Goal: Task Accomplishment & Management: Complete application form

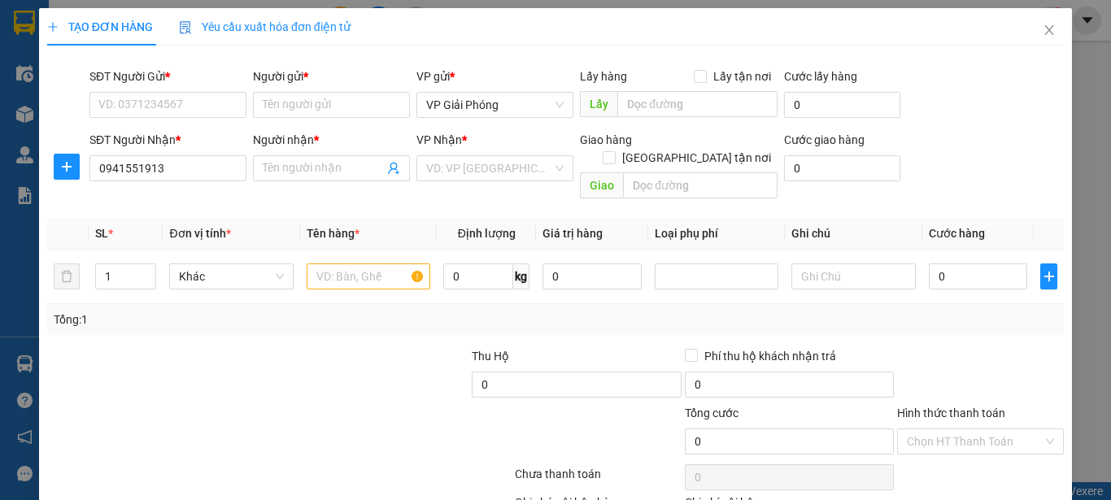
type input "A THANH"
checkbox input "true"
type input "159 [PERSON_NAME]"
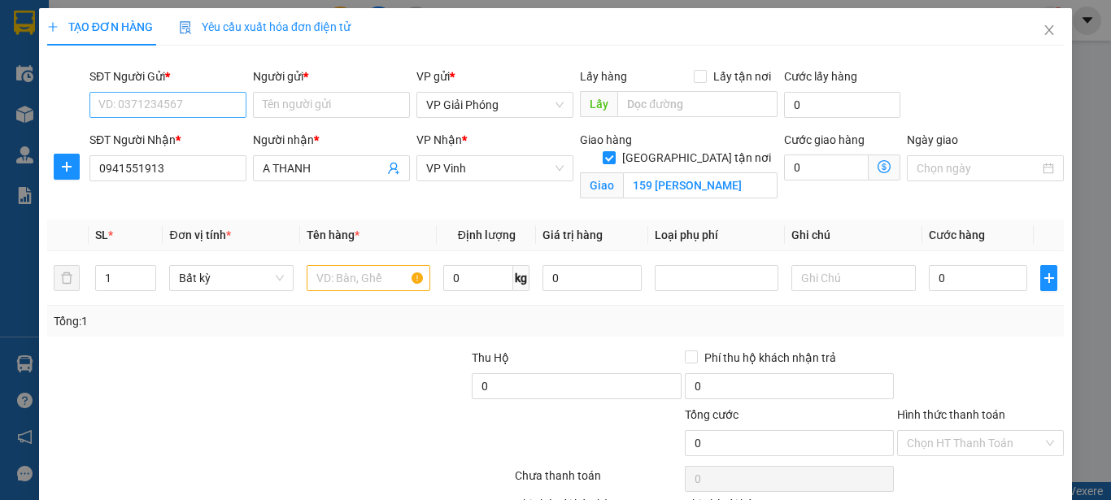
type input "0941551913"
click at [199, 103] on input "SĐT Người Gửi *" at bounding box center [167, 105] width 157 height 26
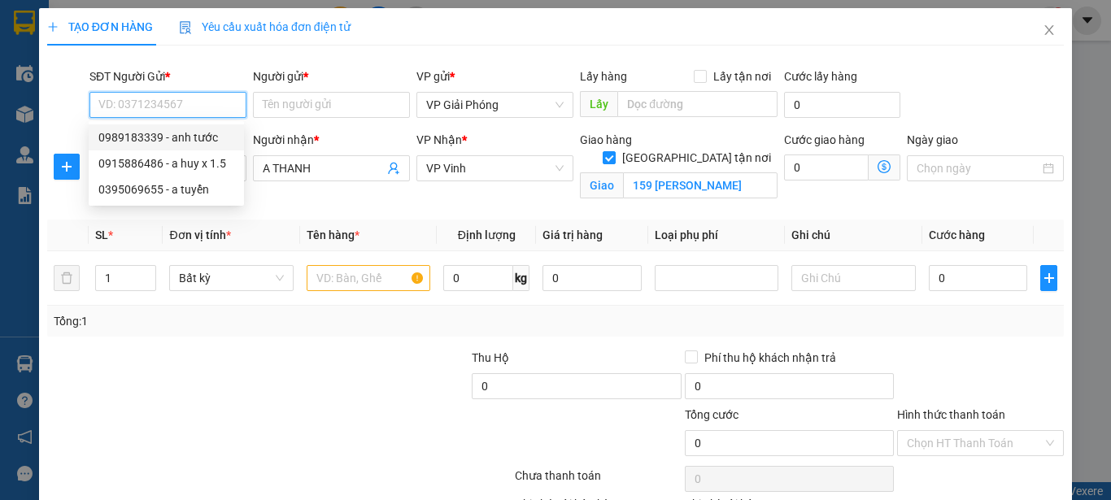
click at [177, 108] on input "SĐT Người Gửi *" at bounding box center [167, 105] width 157 height 26
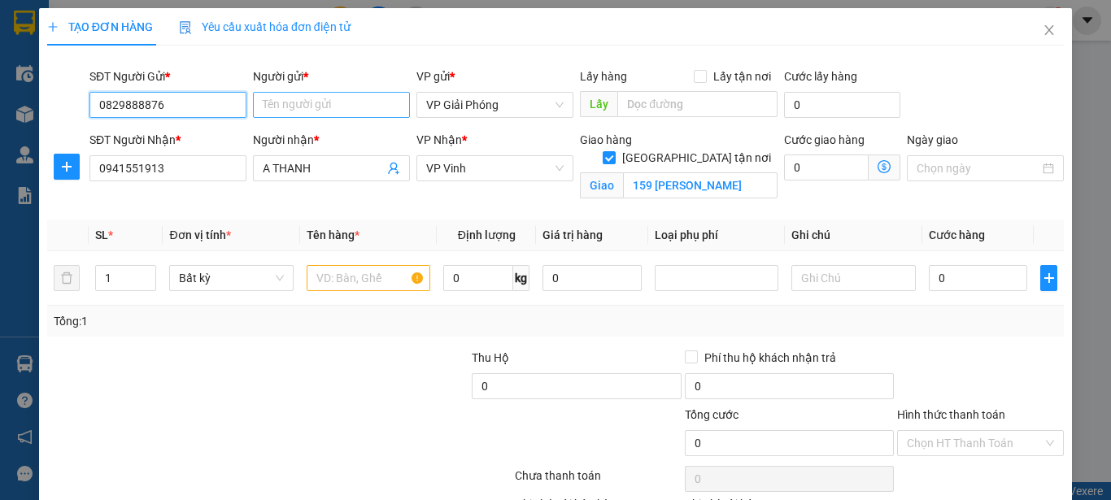
type input "0829888876"
click at [333, 103] on input "Người gửi *" at bounding box center [331, 105] width 157 height 26
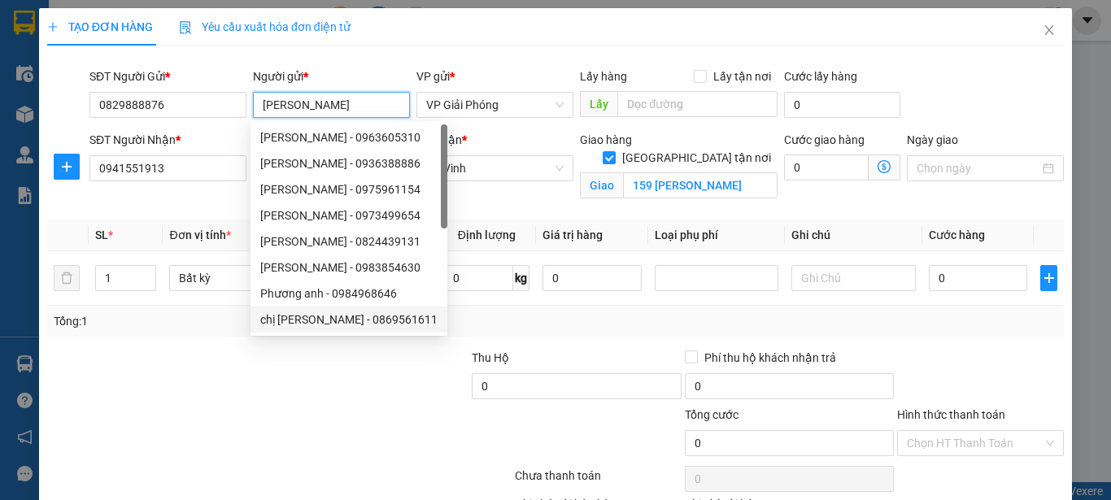
type input "[PERSON_NAME]"
drag, startPoint x: 181, startPoint y: 437, endPoint x: 265, endPoint y: 346, distance: 123.8
click at [181, 434] on div at bounding box center [195, 434] width 298 height 57
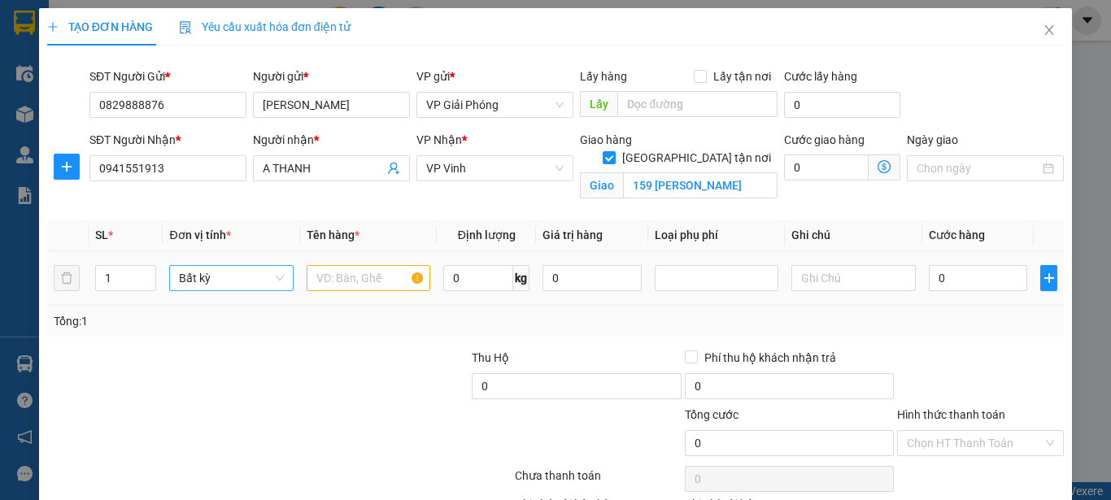
click at [232, 282] on span "Bất kỳ" at bounding box center [231, 278] width 104 height 24
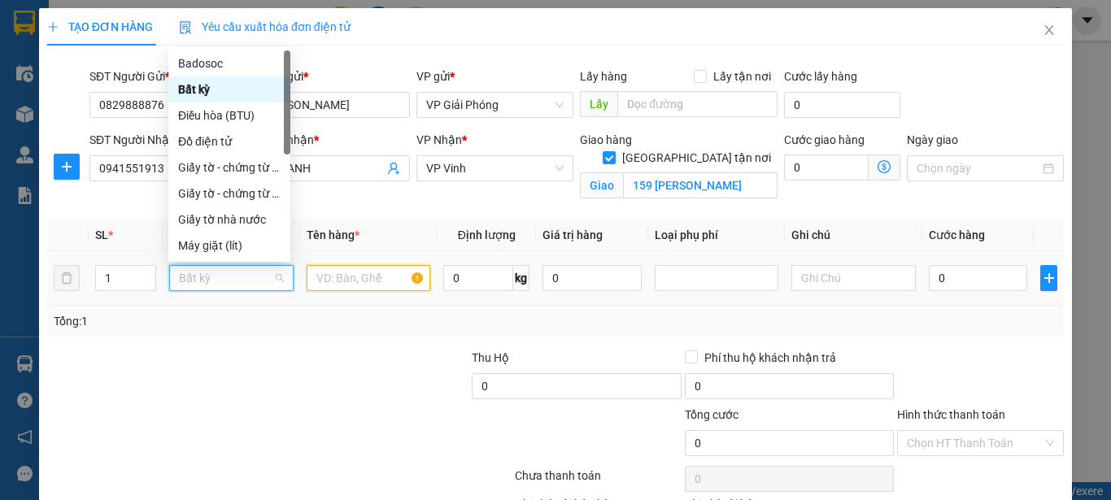
drag, startPoint x: 380, startPoint y: 281, endPoint x: 368, endPoint y: 286, distance: 12.4
click at [378, 281] on input "text" at bounding box center [369, 278] width 124 height 26
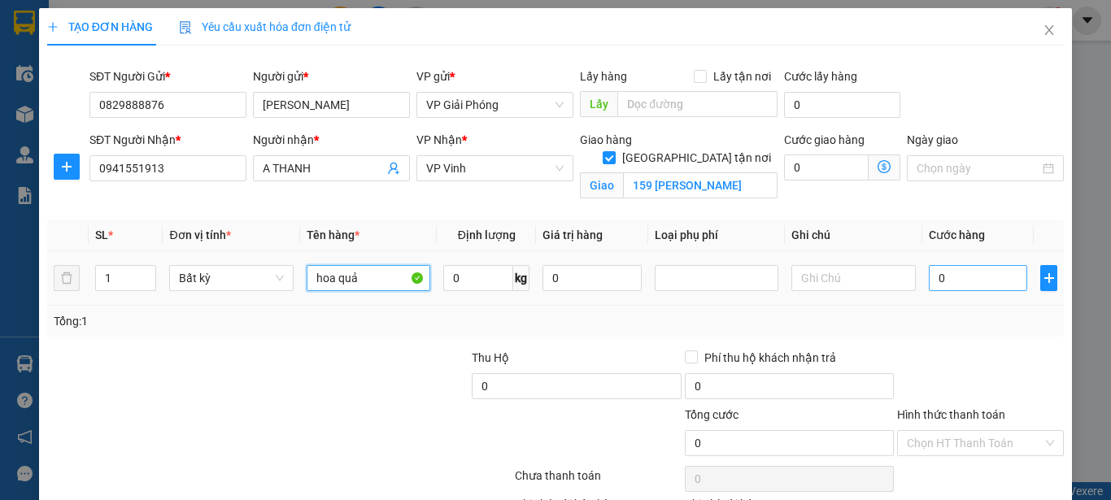
type input "hoa quả"
click at [929, 284] on input "0" at bounding box center [978, 278] width 99 height 26
type input "2"
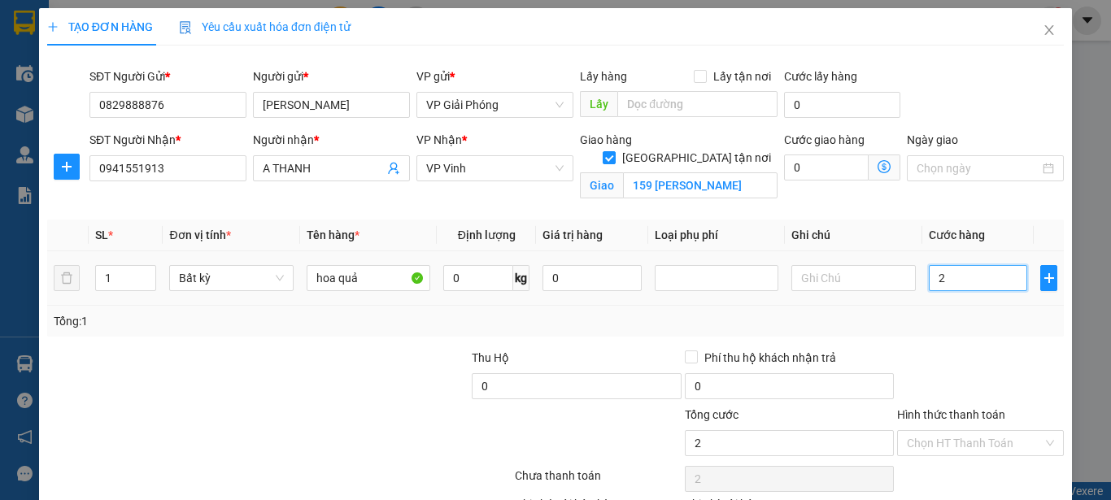
type input "25"
type input "250"
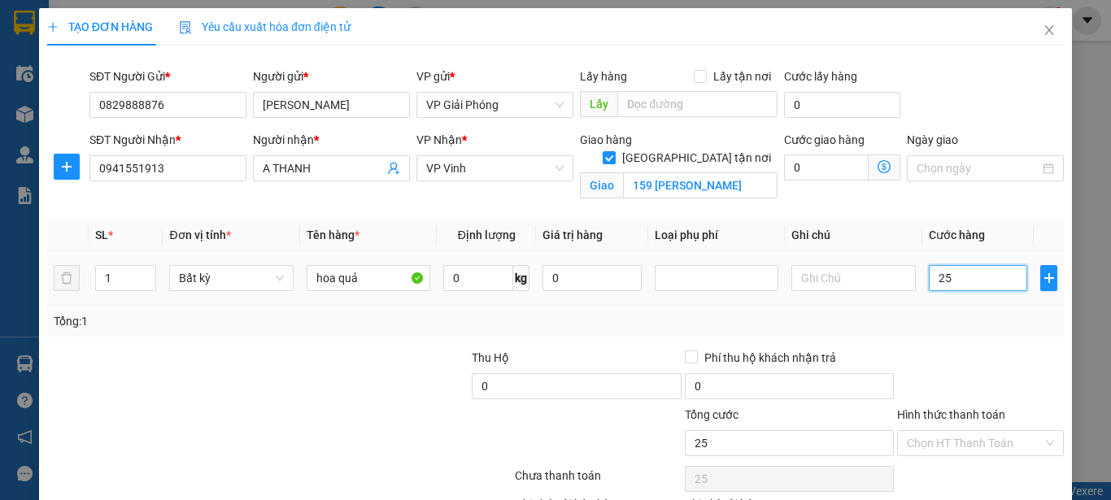
type input "250"
type input "2.500"
type input "25.000"
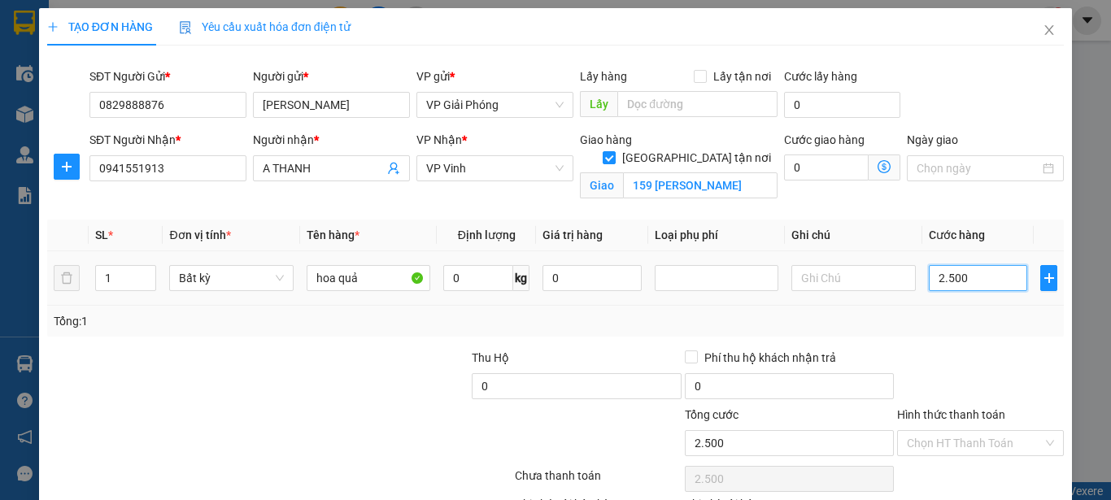
type input "25.000"
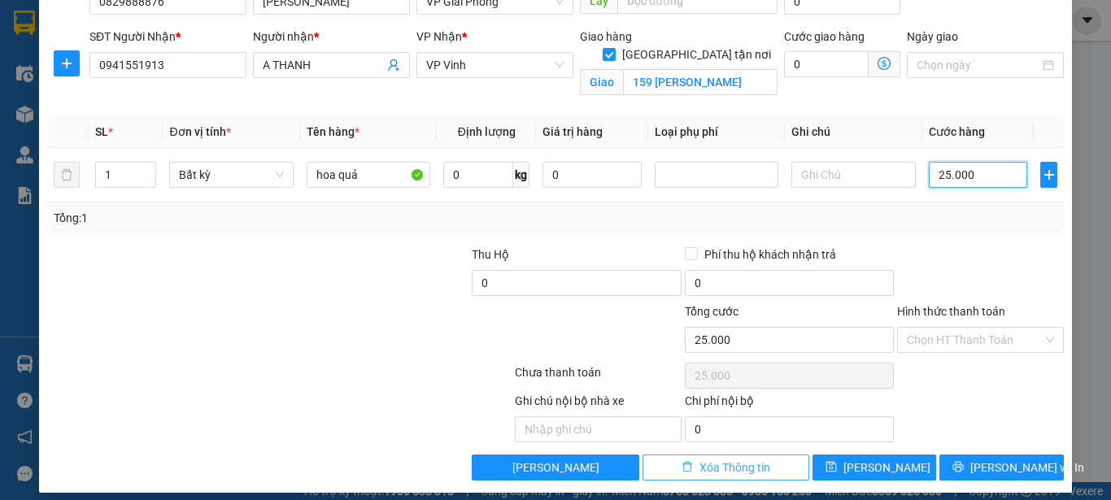
scroll to position [116, 0]
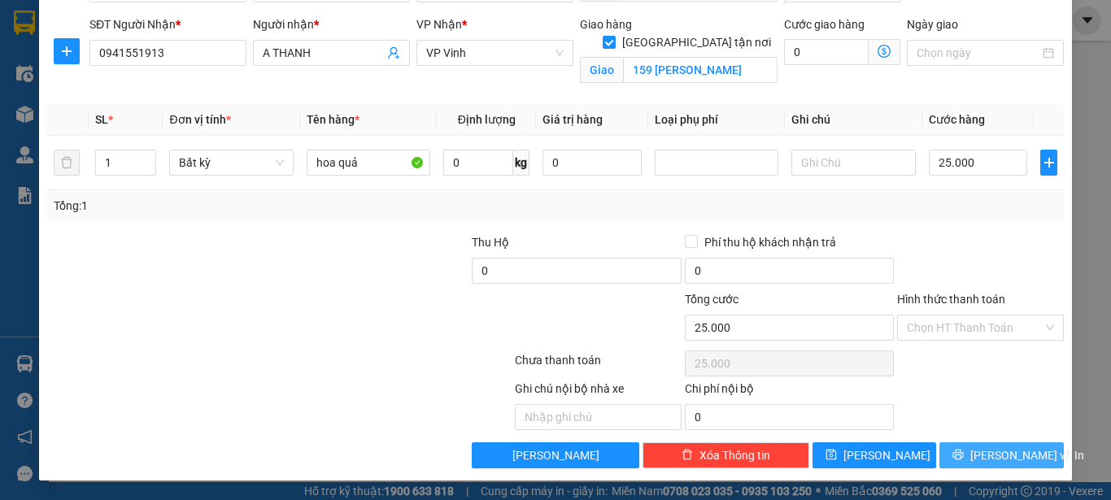
click at [1021, 447] on span "[PERSON_NAME] và In" at bounding box center [1027, 456] width 114 height 18
click at [273, 163] on span "Bất kỳ" at bounding box center [231, 162] width 104 height 24
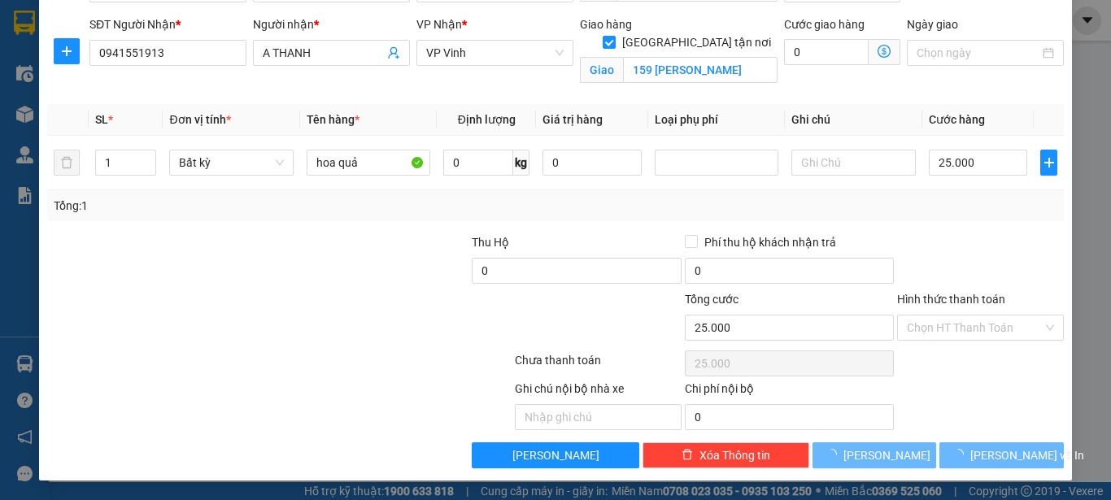
click at [321, 234] on div at bounding box center [364, 261] width 212 height 57
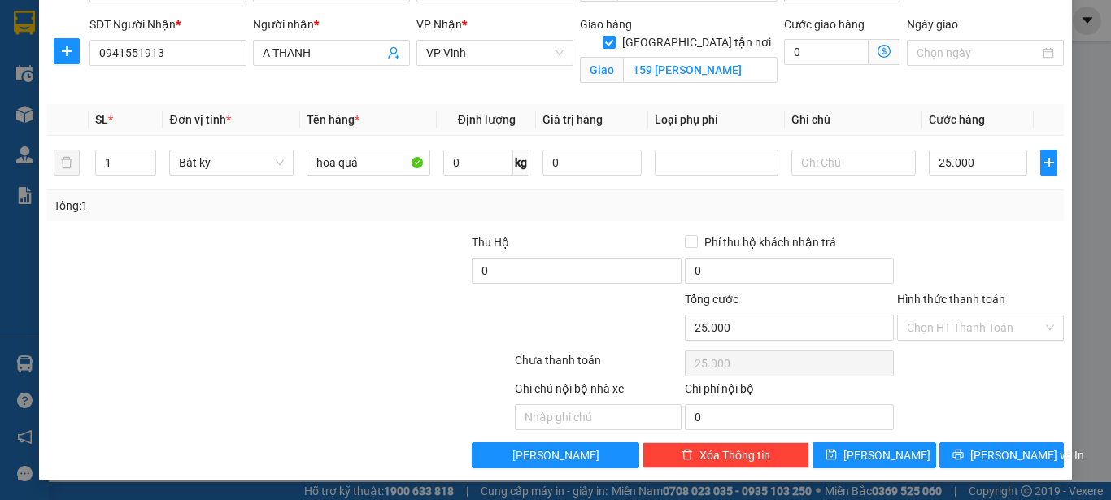
type input "0"
click at [987, 450] on span "[PERSON_NAME] và In" at bounding box center [1027, 456] width 114 height 18
click at [965, 164] on input "0" at bounding box center [978, 163] width 99 height 26
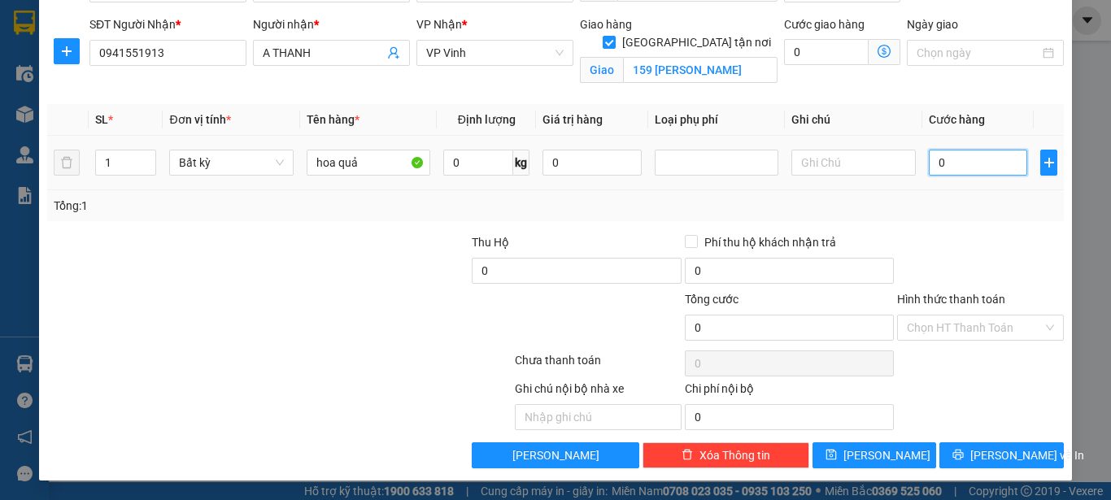
type input "2"
type input "25"
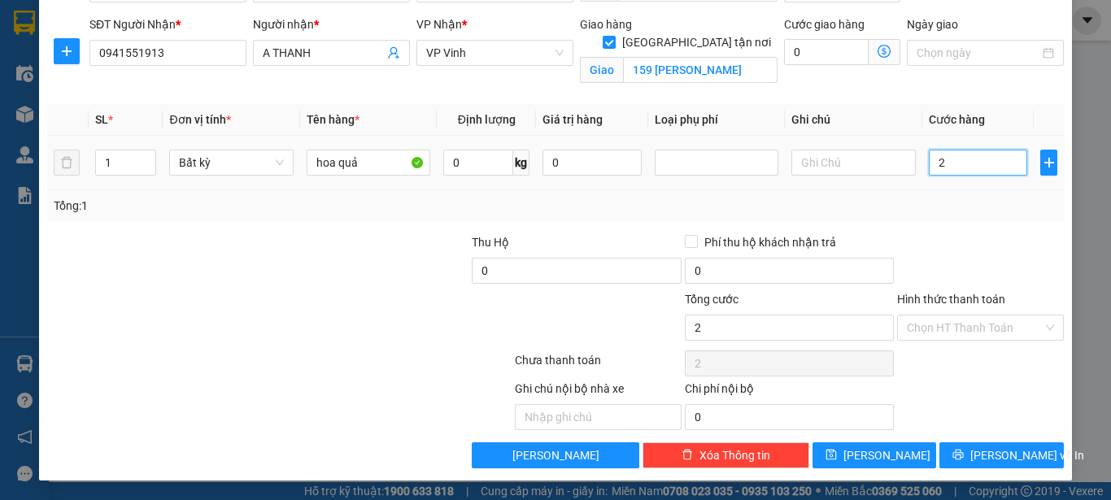
type input "25"
type input "250"
type input "2.500"
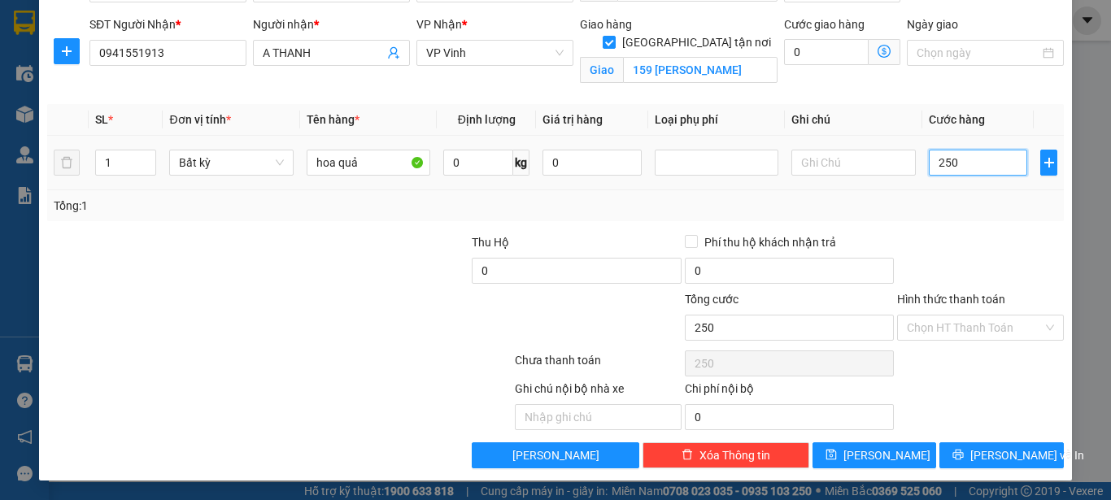
type input "2.500"
type input "25.000"
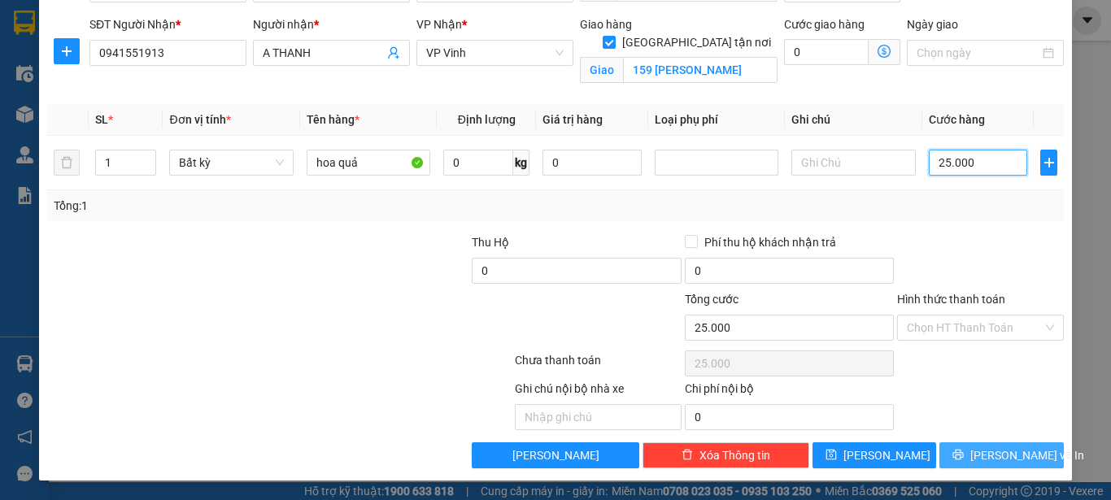
type input "25.000"
click at [996, 459] on span "[PERSON_NAME] và In" at bounding box center [1027, 456] width 114 height 18
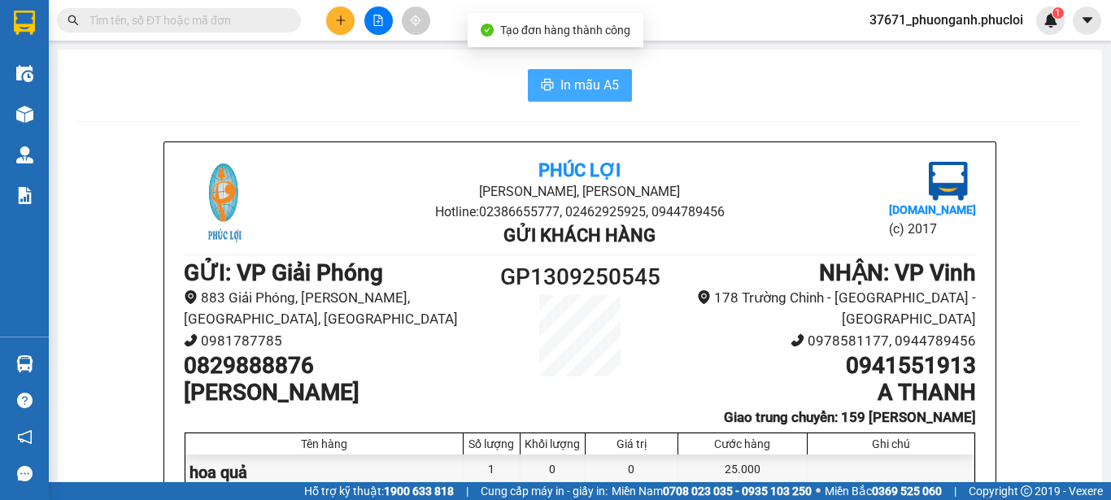
click at [566, 84] on span "In mẫu A5" at bounding box center [589, 85] width 59 height 20
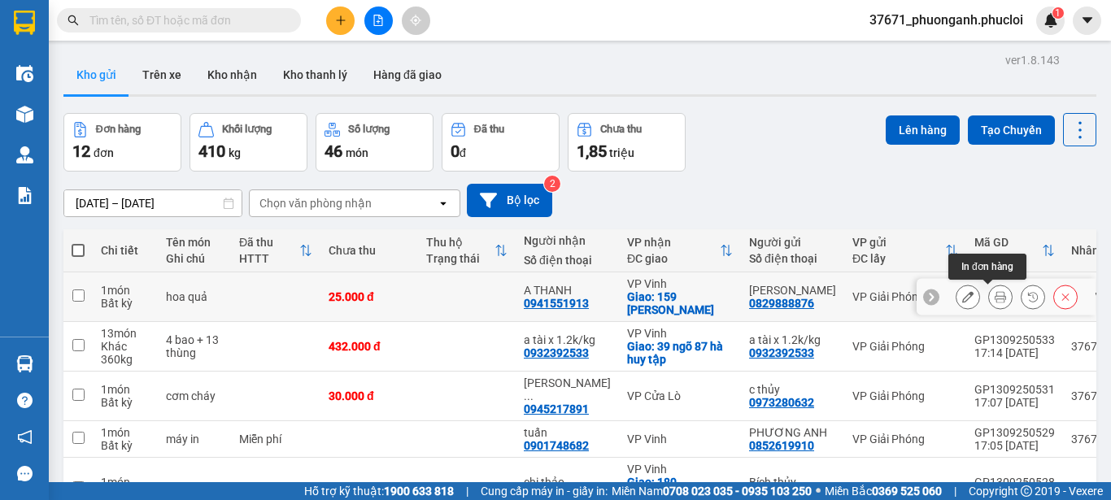
click at [995, 297] on icon at bounding box center [1000, 296] width 11 height 11
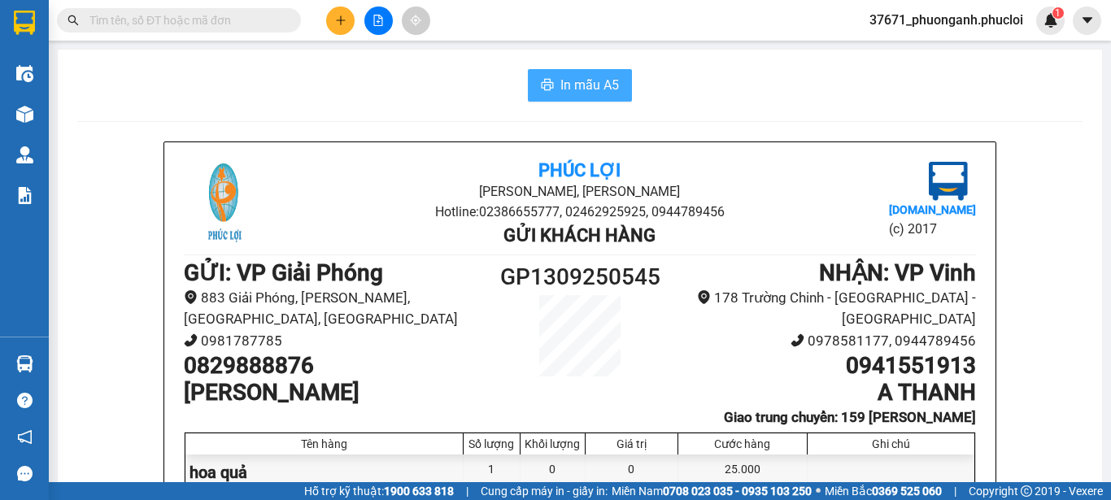
click at [563, 88] on span "In mẫu A5" at bounding box center [589, 85] width 59 height 20
